Goal: Download file/media

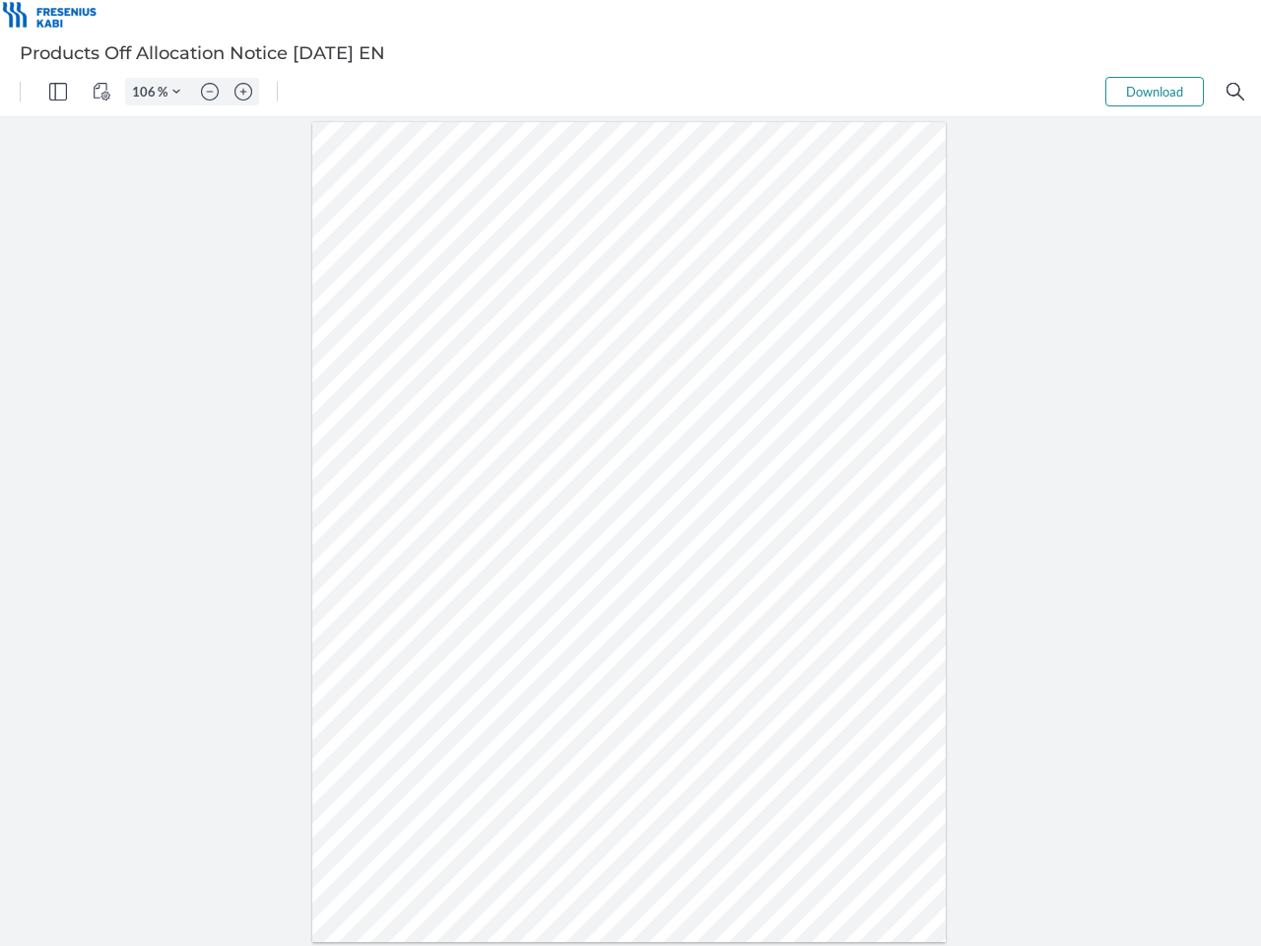
click at [58, 92] on img "Panel" at bounding box center [58, 92] width 18 height 18
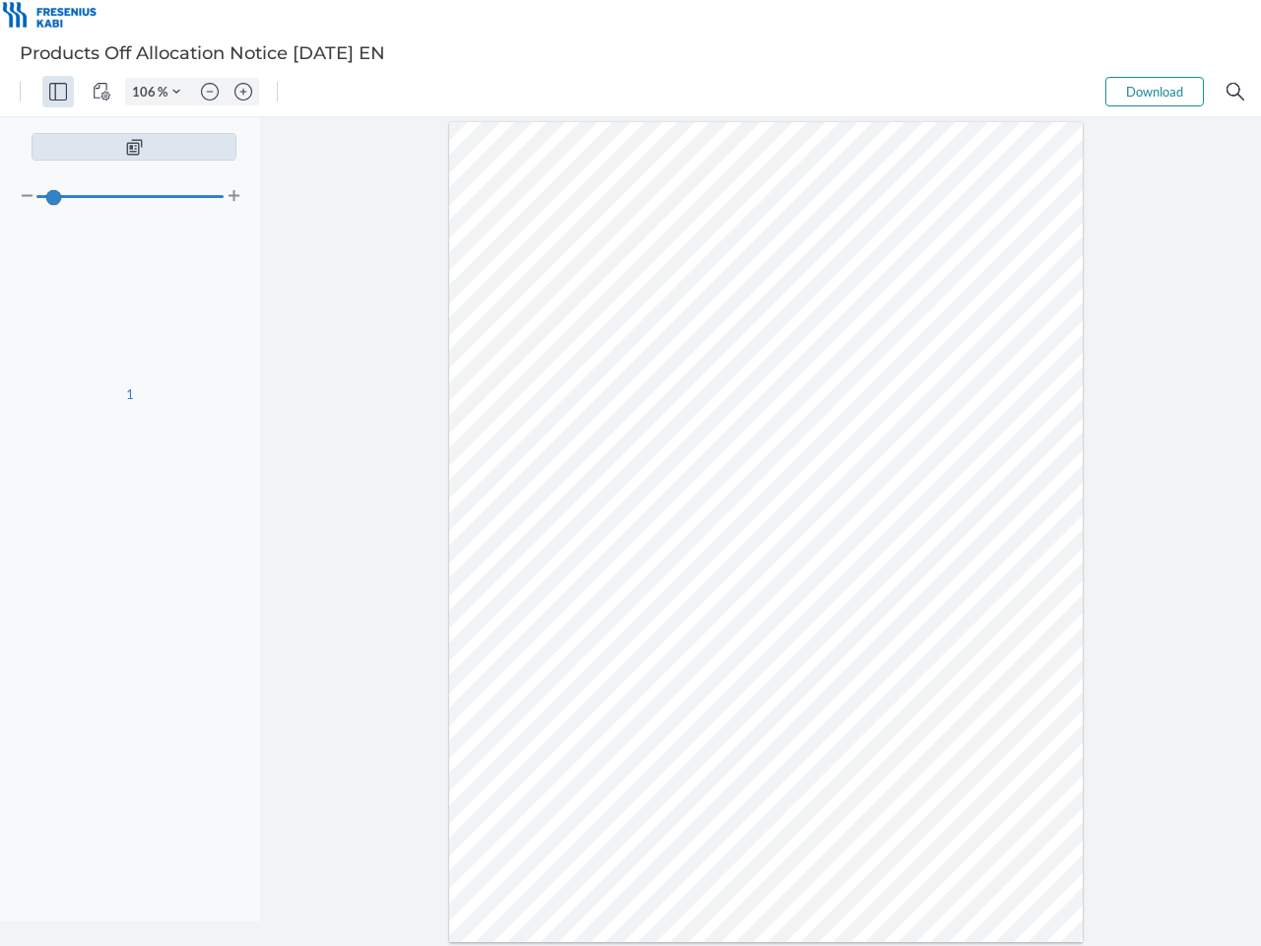
click at [101, 92] on img "View Controls" at bounding box center [102, 92] width 18 height 18
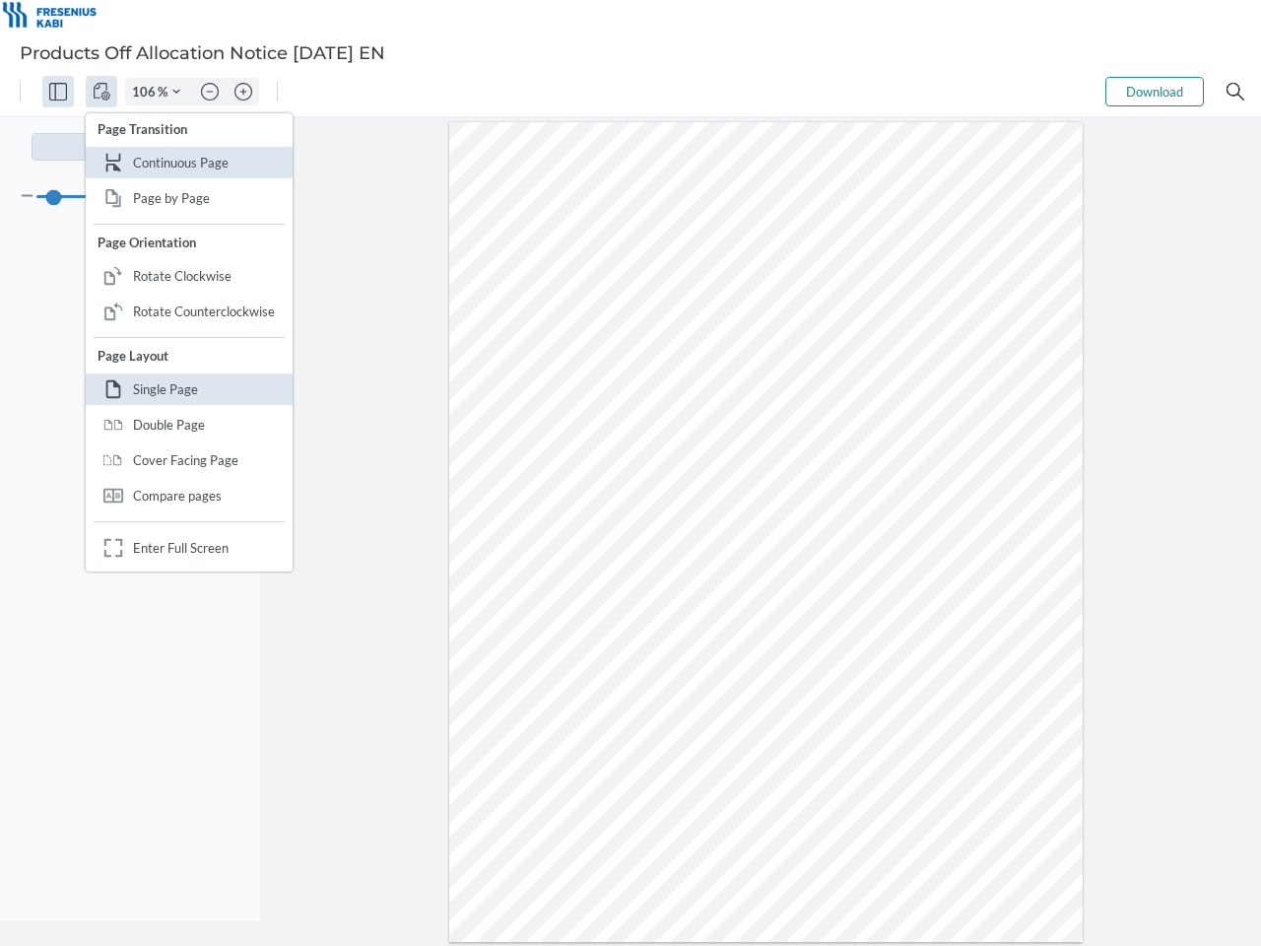
click at [147, 92] on input "106" at bounding box center [142, 92] width 32 height 18
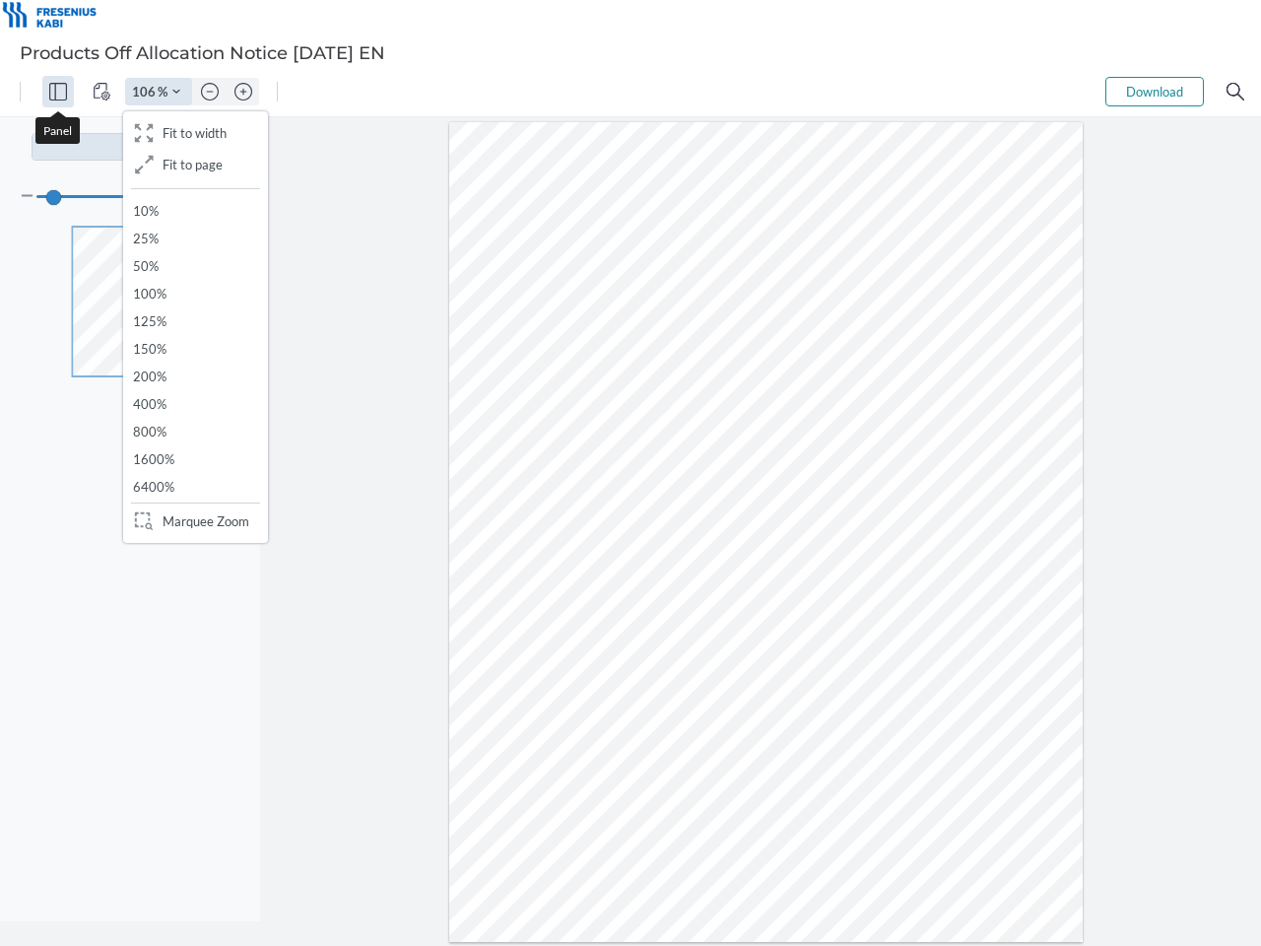
click at [176, 92] on img "Zoom Controls" at bounding box center [176, 92] width 8 height 8
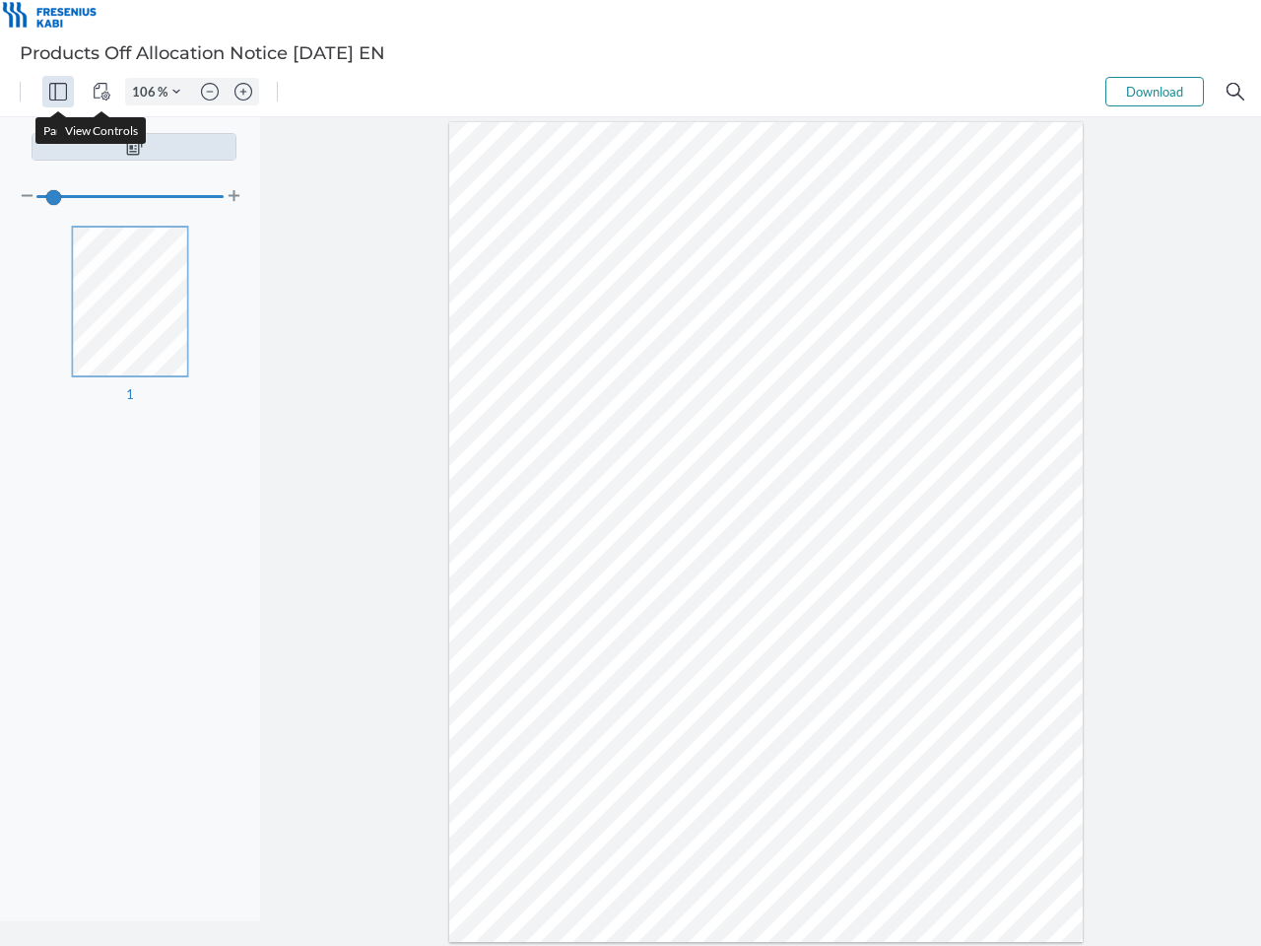
click at [210, 92] on img "Zoom out" at bounding box center [210, 92] width 18 height 18
click at [243, 92] on img "Zoom in" at bounding box center [244, 92] width 18 height 18
type input "106"
click at [1155, 92] on button "Download" at bounding box center [1155, 92] width 99 height 30
click at [1236, 92] on img "Search" at bounding box center [1236, 92] width 18 height 18
